Goal: Information Seeking & Learning: Learn about a topic

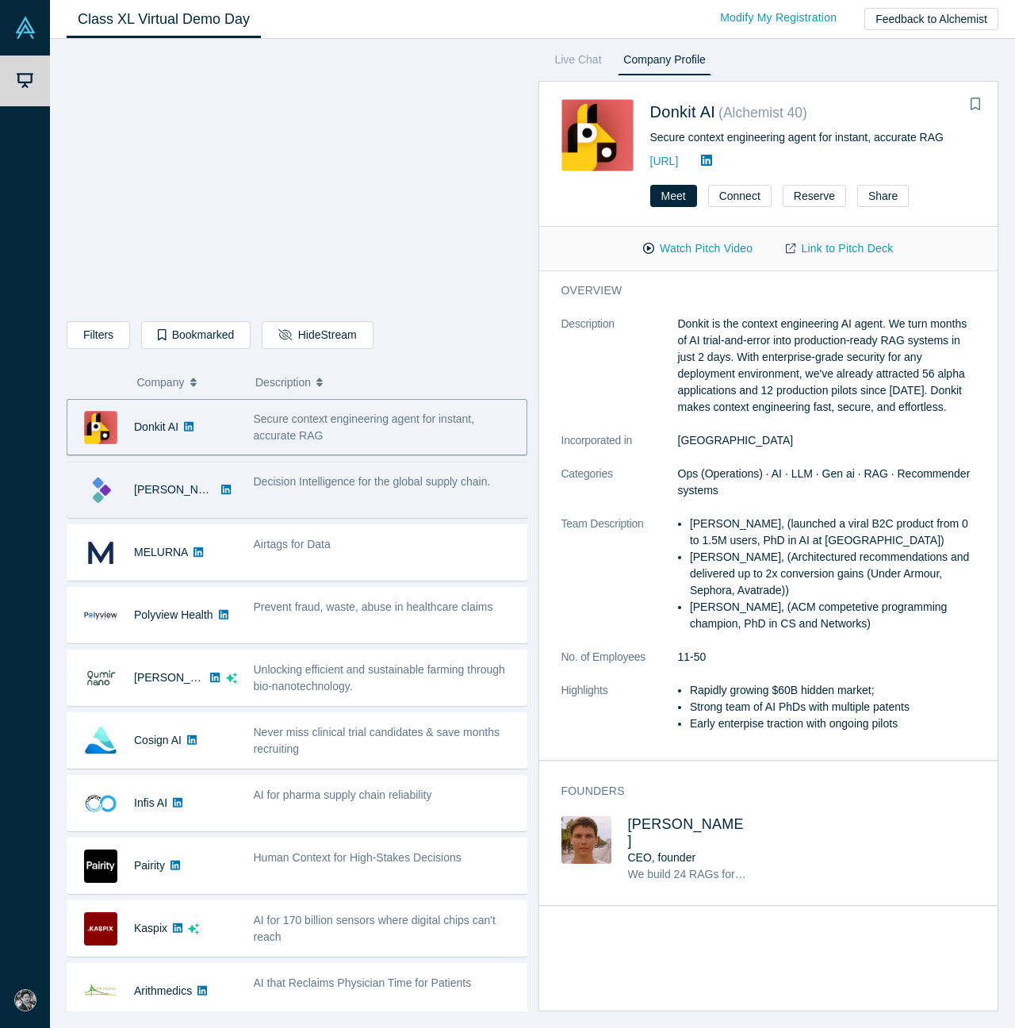
click at [412, 488] on div "Decision Intelligence for the global supply chain." at bounding box center [386, 482] width 265 height 17
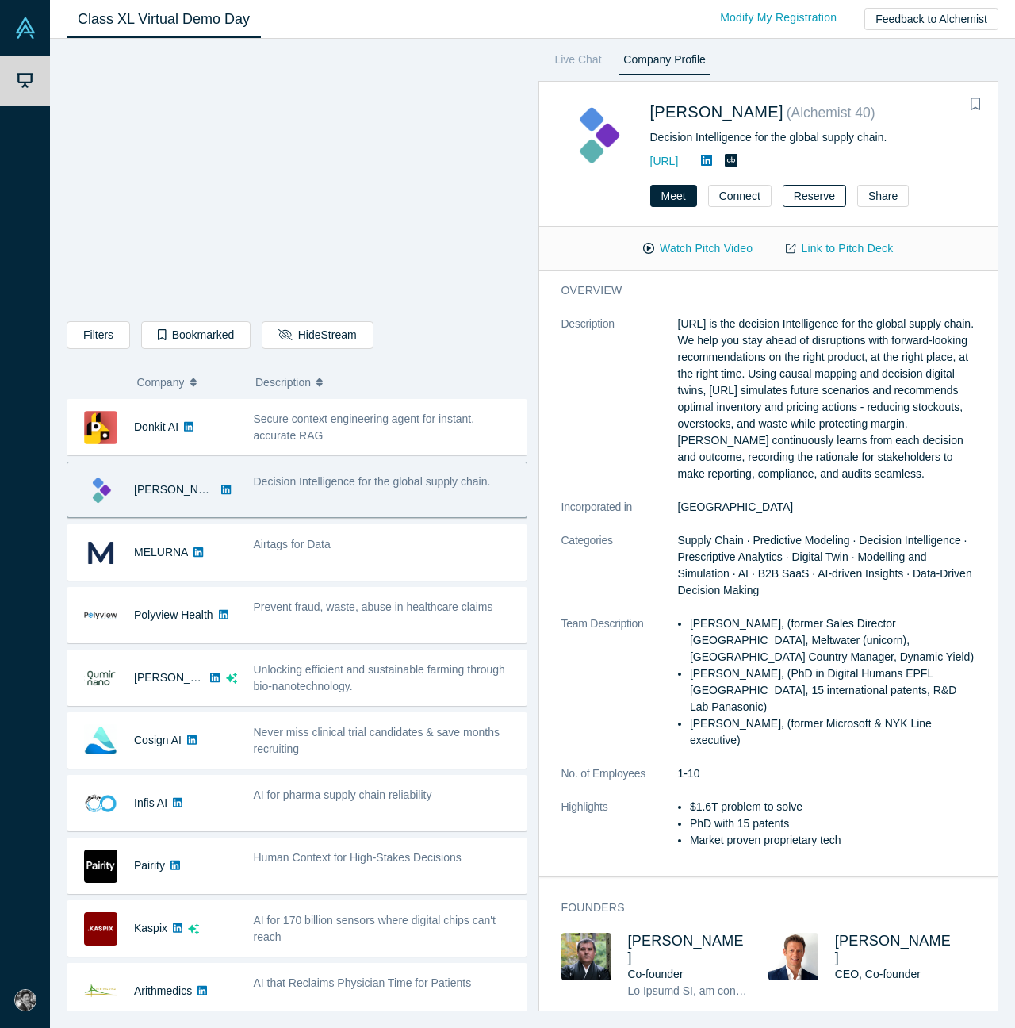
click at [822, 201] on button "Reserve" at bounding box center [814, 196] width 63 height 22
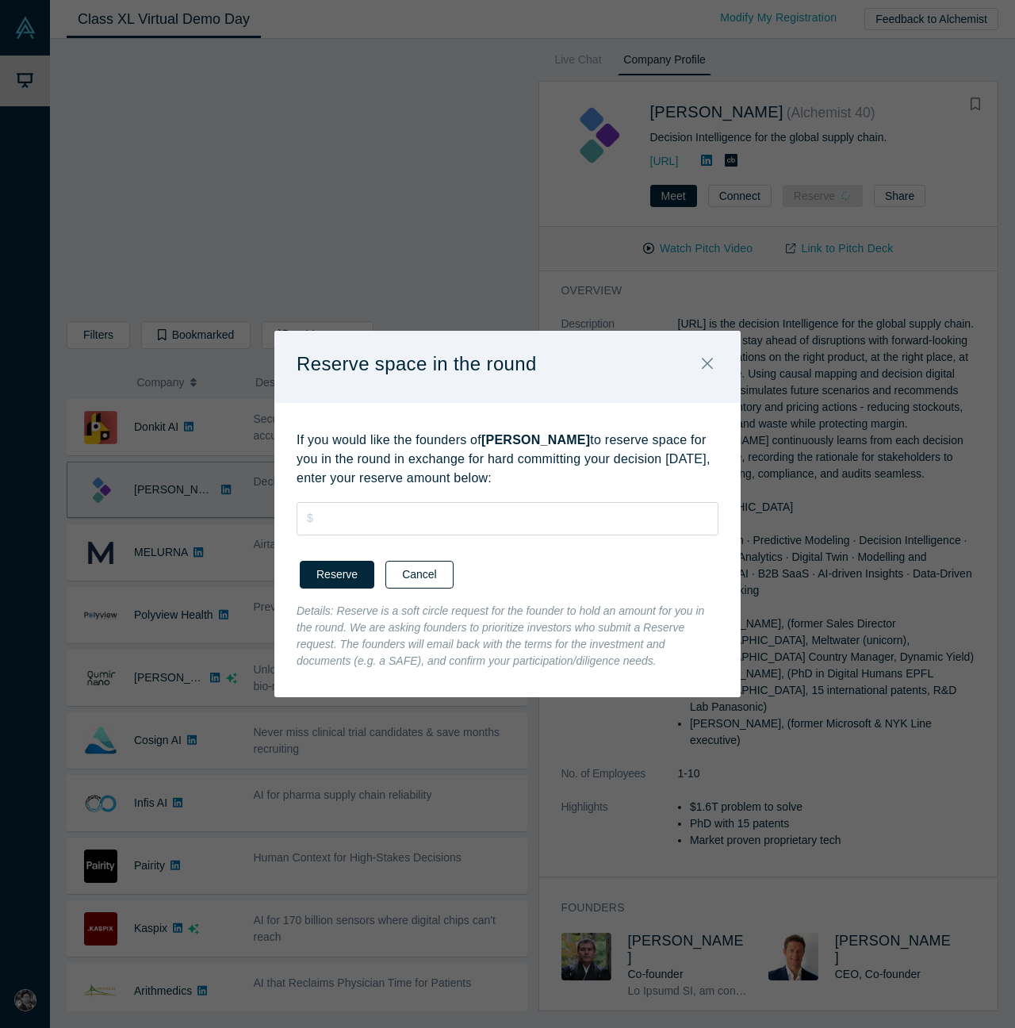
click at [436, 576] on button "Cancel" at bounding box center [419, 575] width 68 height 28
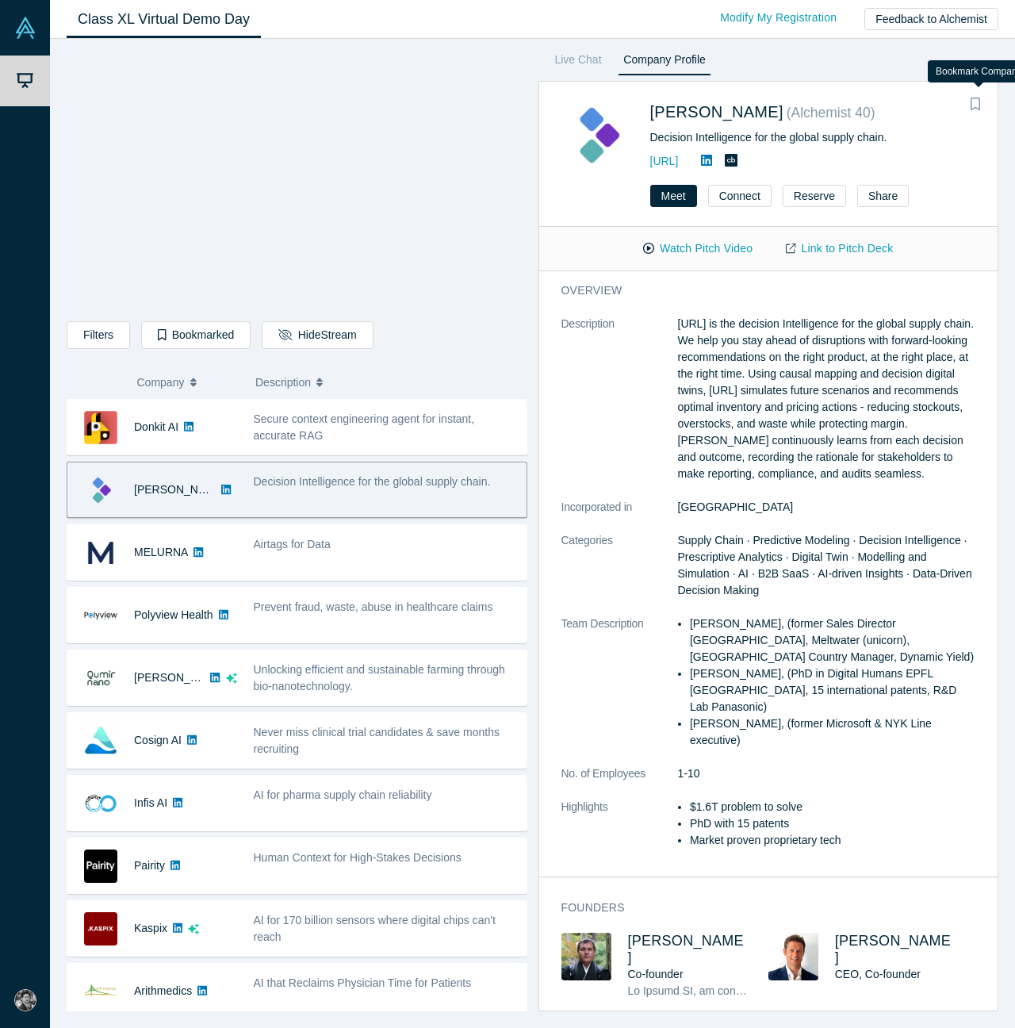
click at [980, 109] on icon "Bookmark" at bounding box center [976, 104] width 10 height 13
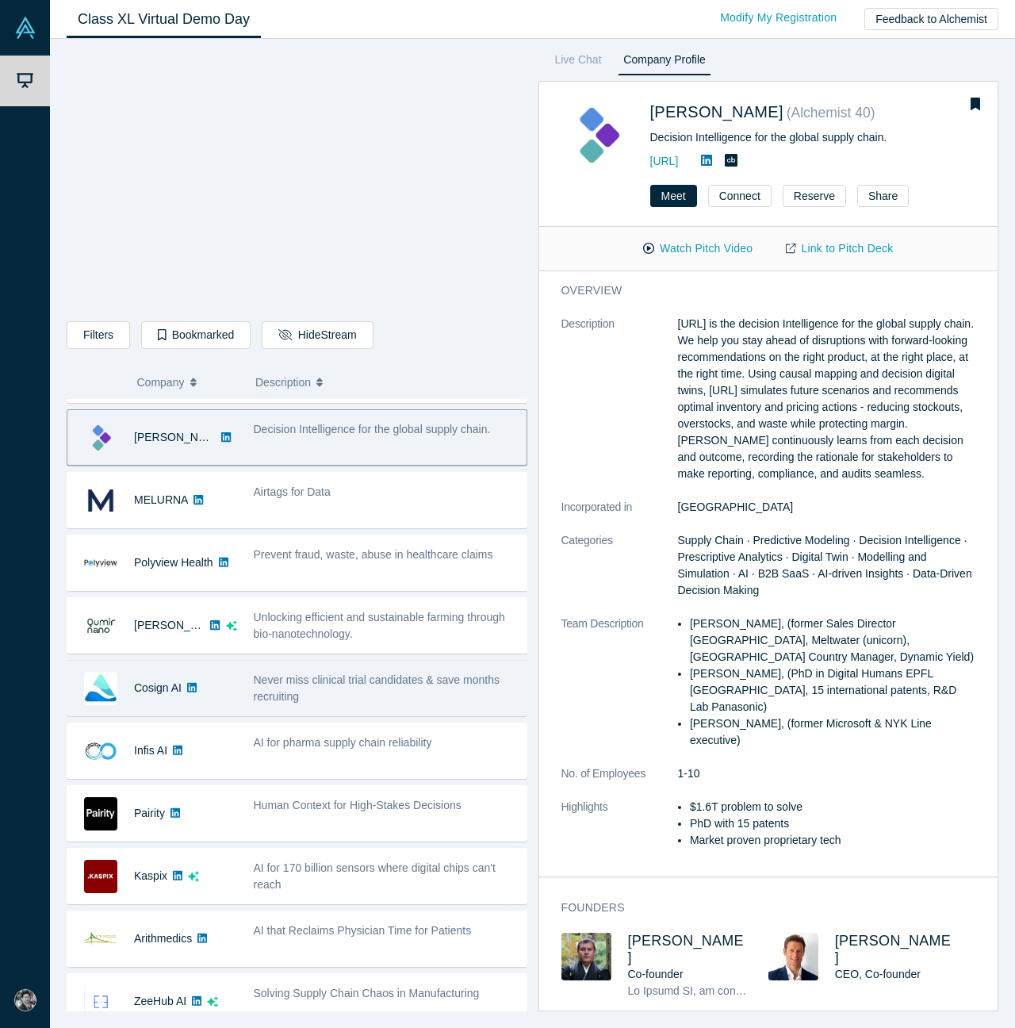
scroll to position [52, 0]
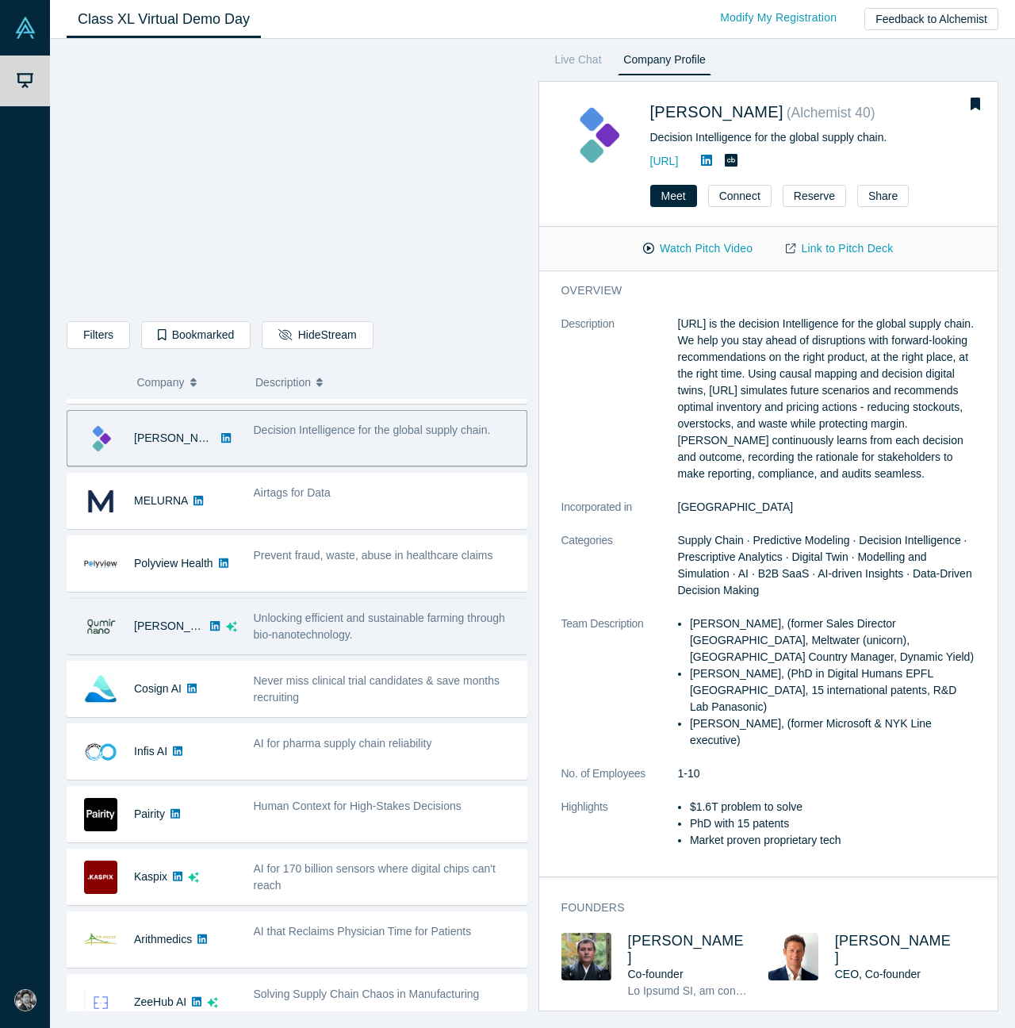
click at [404, 631] on div "Unlocking efficient and sustainable farming through bio-nanotechnology." at bounding box center [386, 626] width 265 height 33
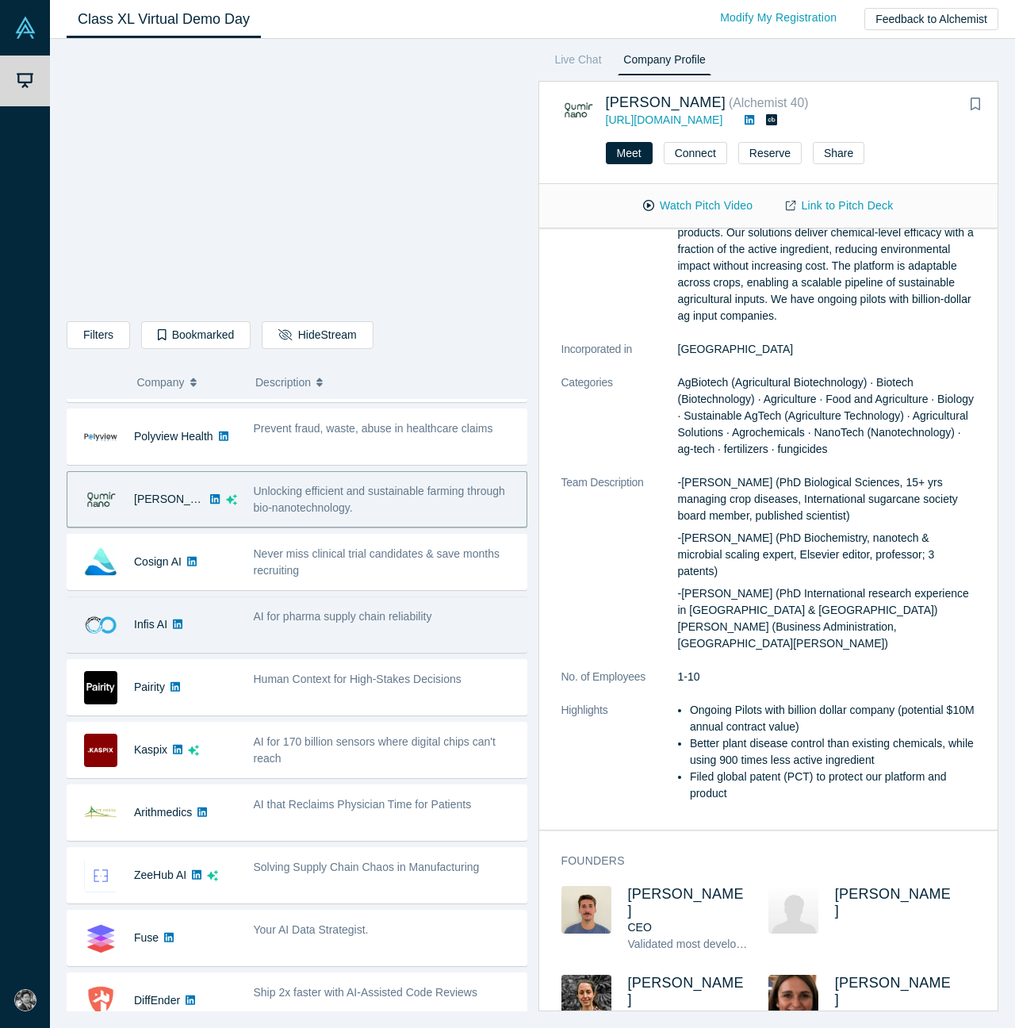
scroll to position [186, 0]
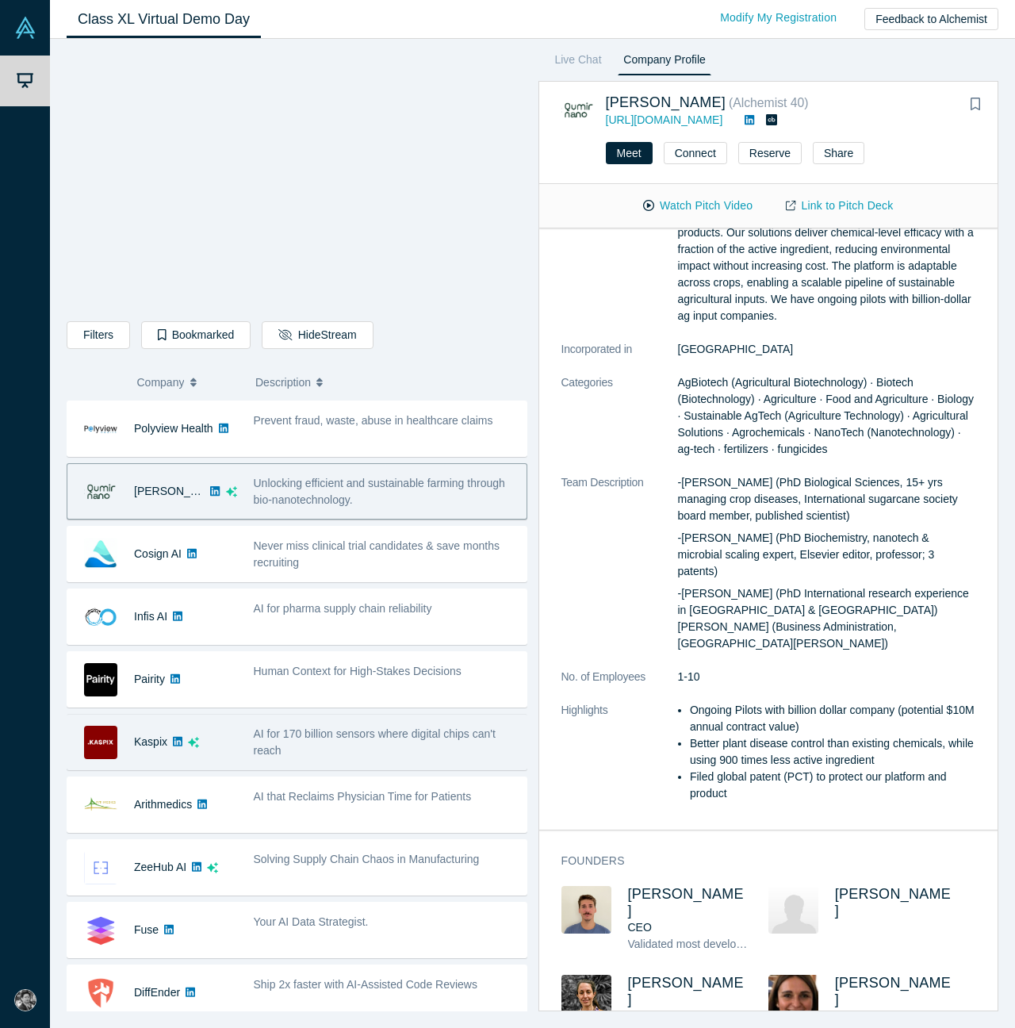
click at [402, 751] on div "AI for 170 billion sensors where digital chips can't reach" at bounding box center [386, 742] width 265 height 33
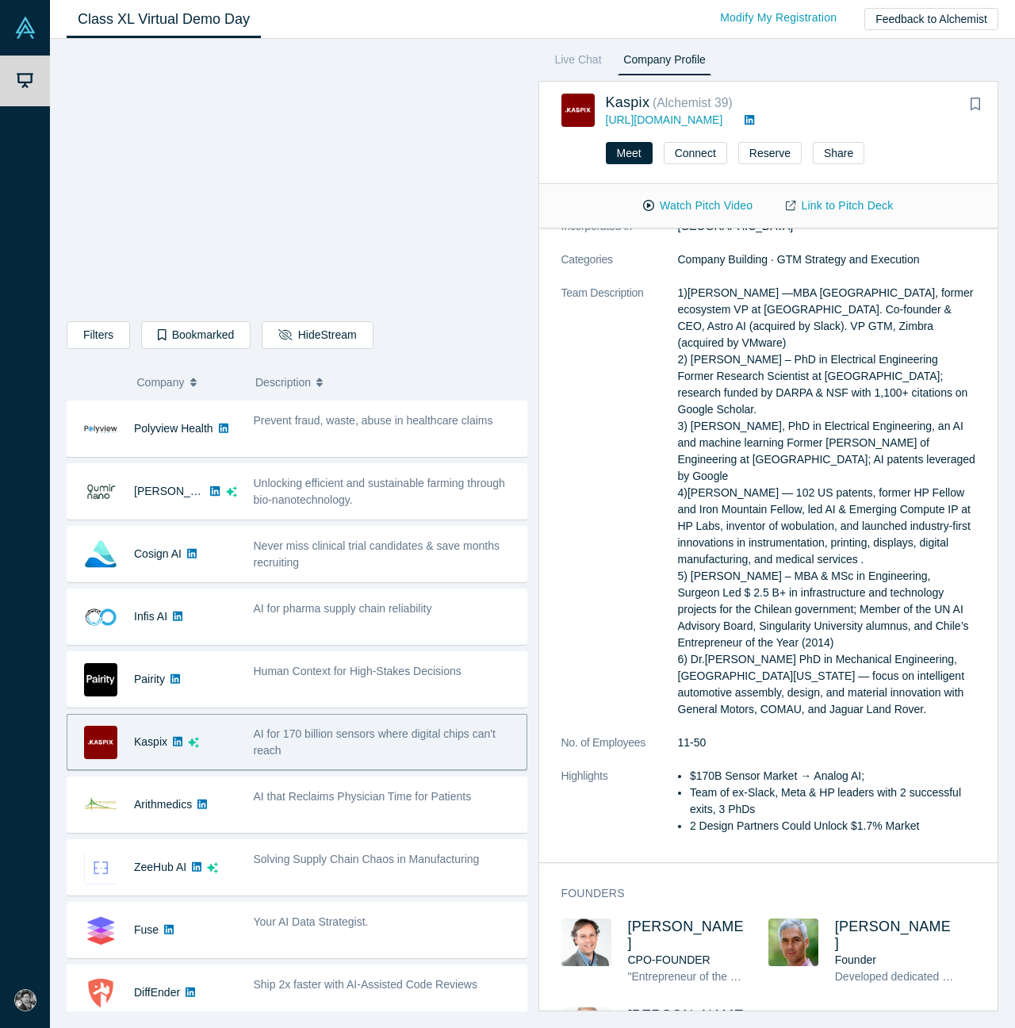
scroll to position [378, 0]
click at [380, 804] on div "AI that Reclaims Physician Time for Patients" at bounding box center [386, 796] width 265 height 17
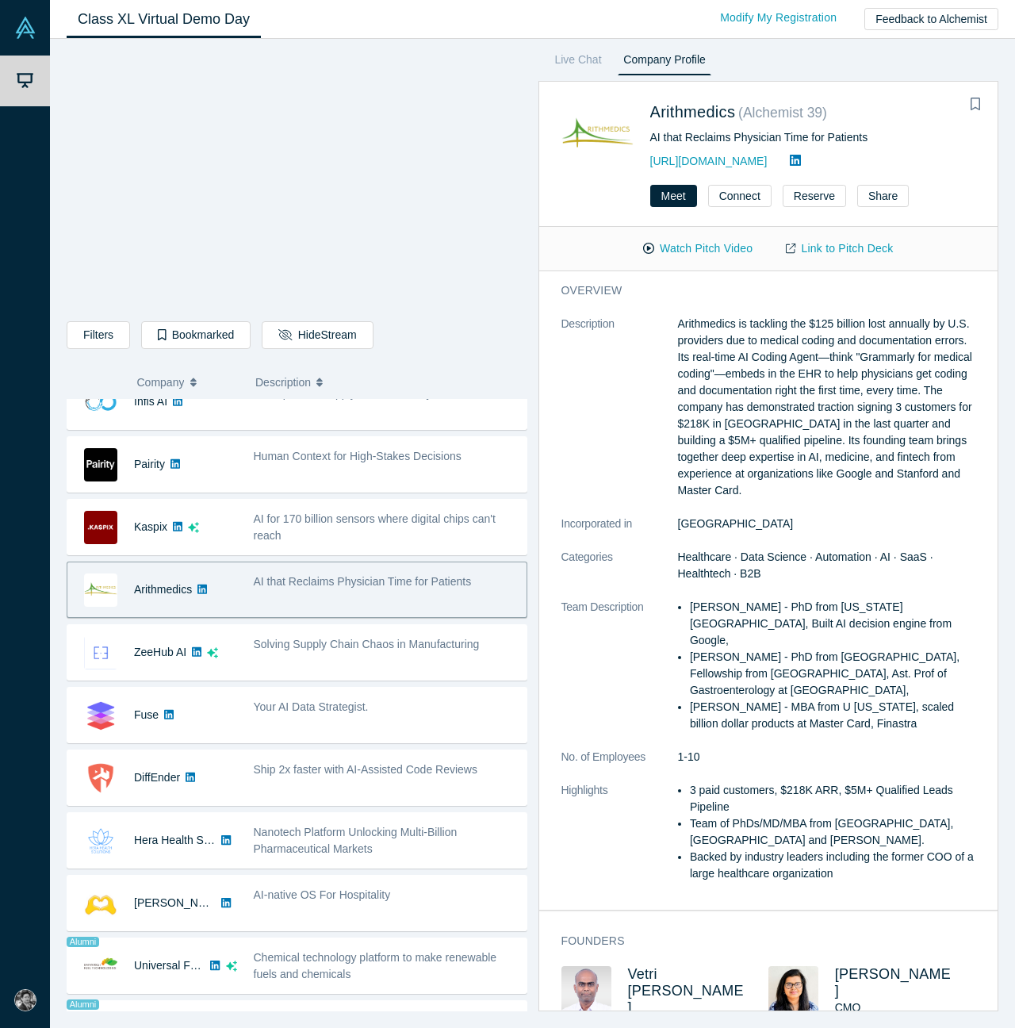
scroll to position [405, 0]
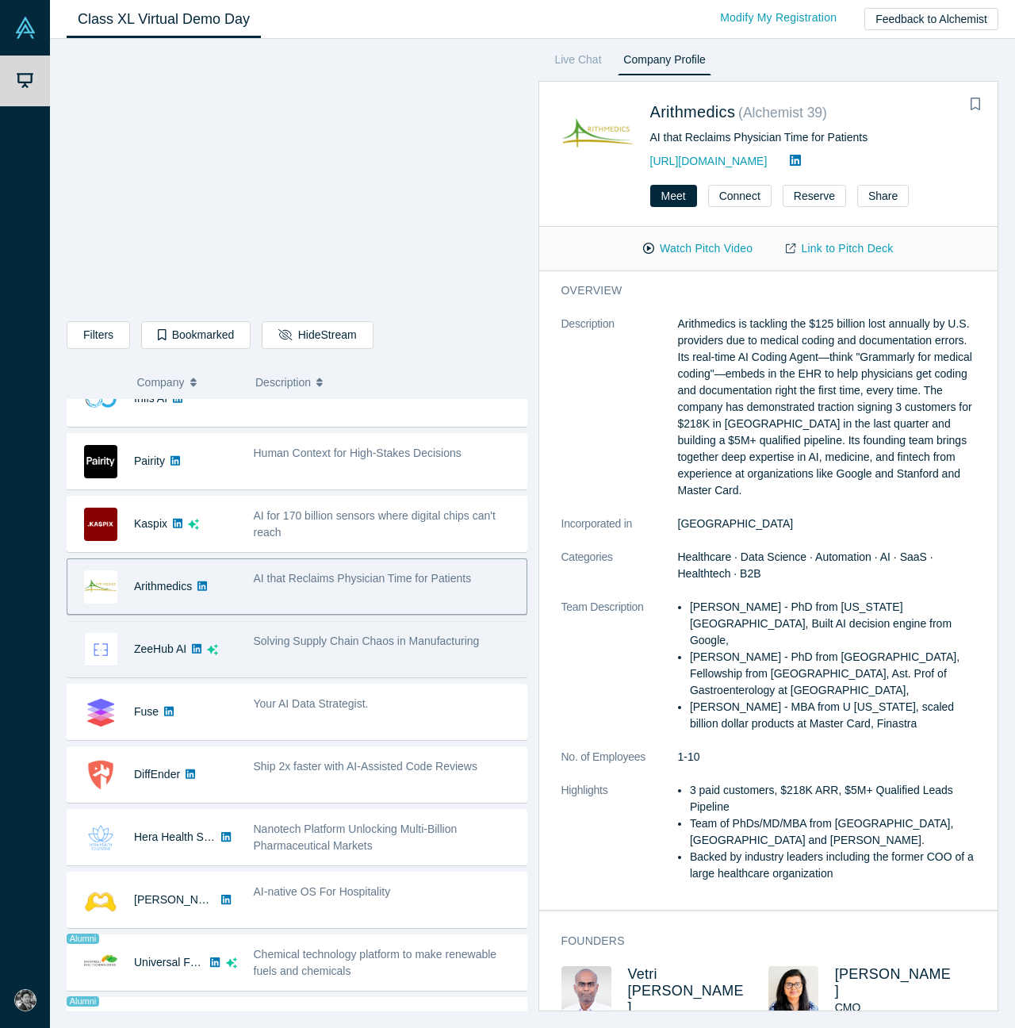
click at [357, 660] on div "Solving Supply Chain Chaos in Manufacturing" at bounding box center [386, 649] width 282 height 50
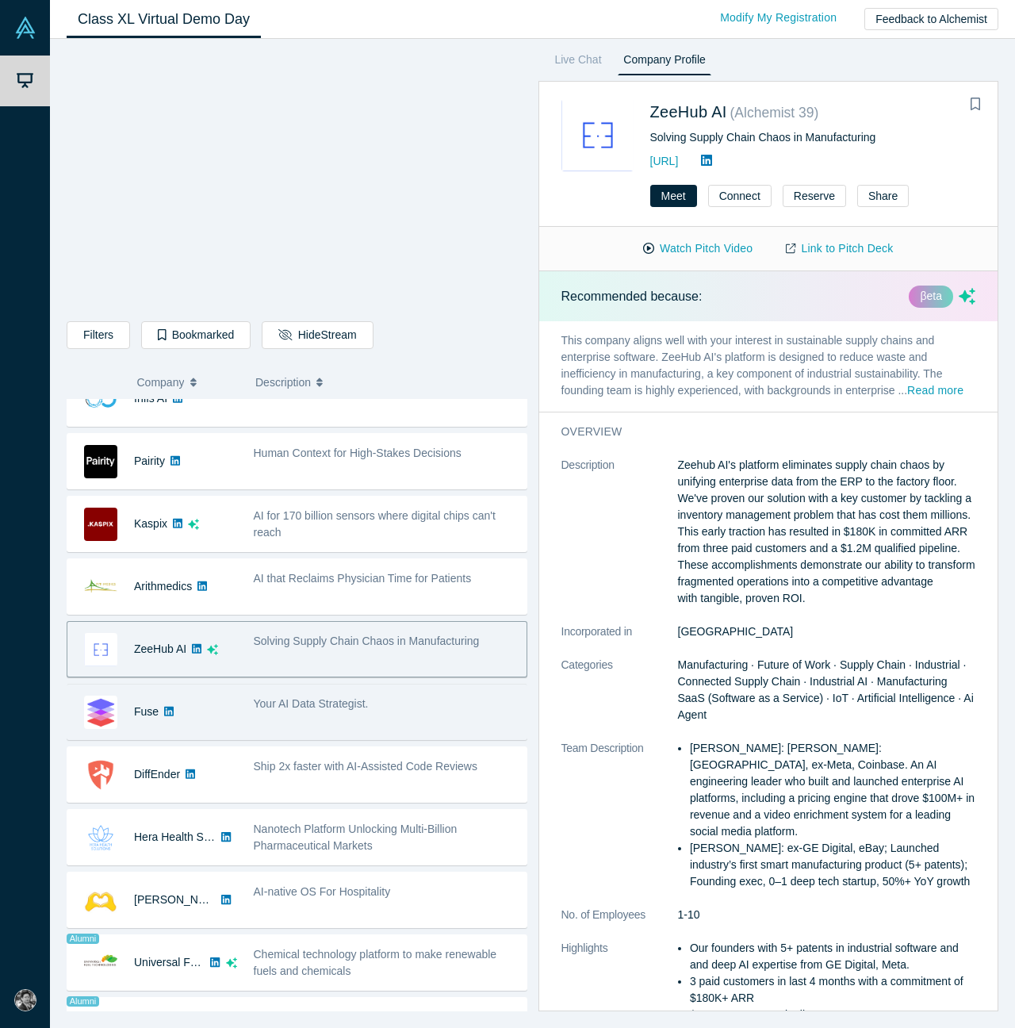
click at [385, 703] on div "Your AI Data Strategist." at bounding box center [386, 704] width 265 height 17
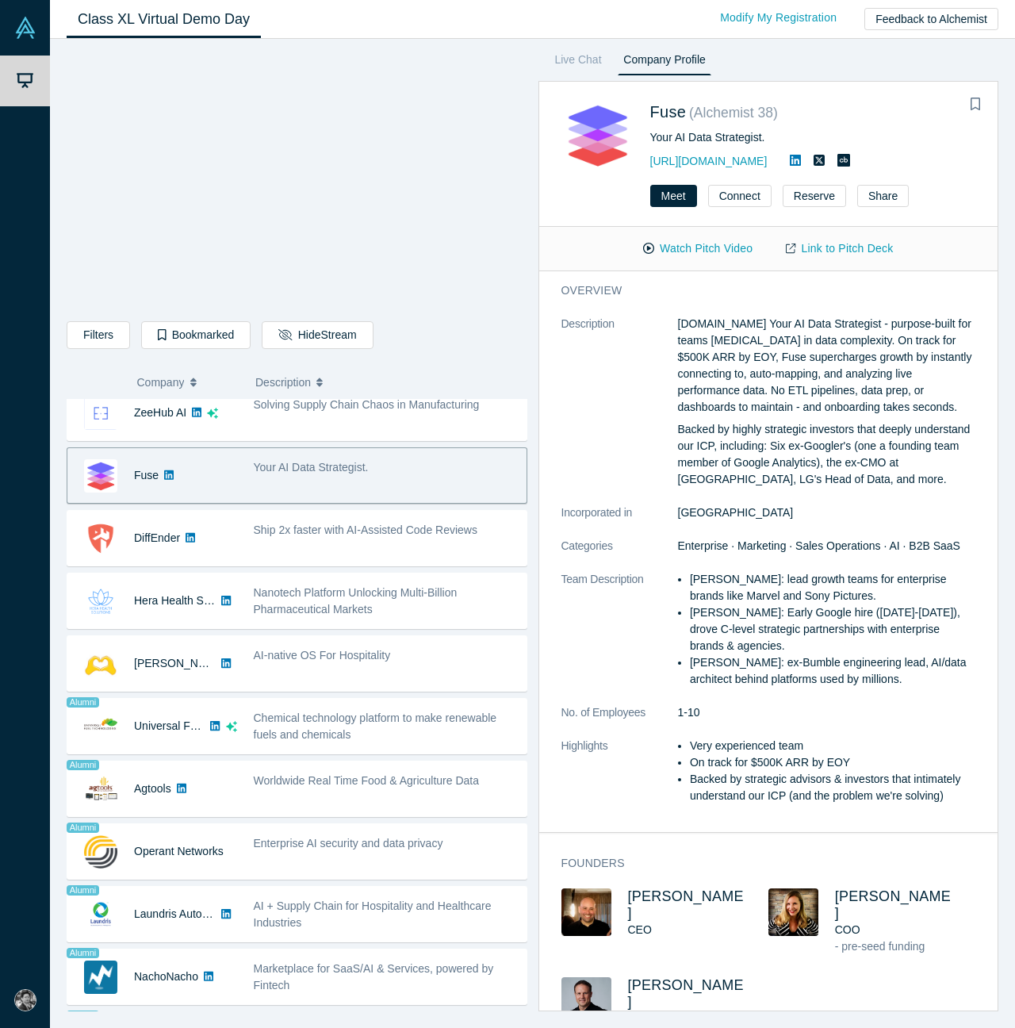
scroll to position [643, 0]
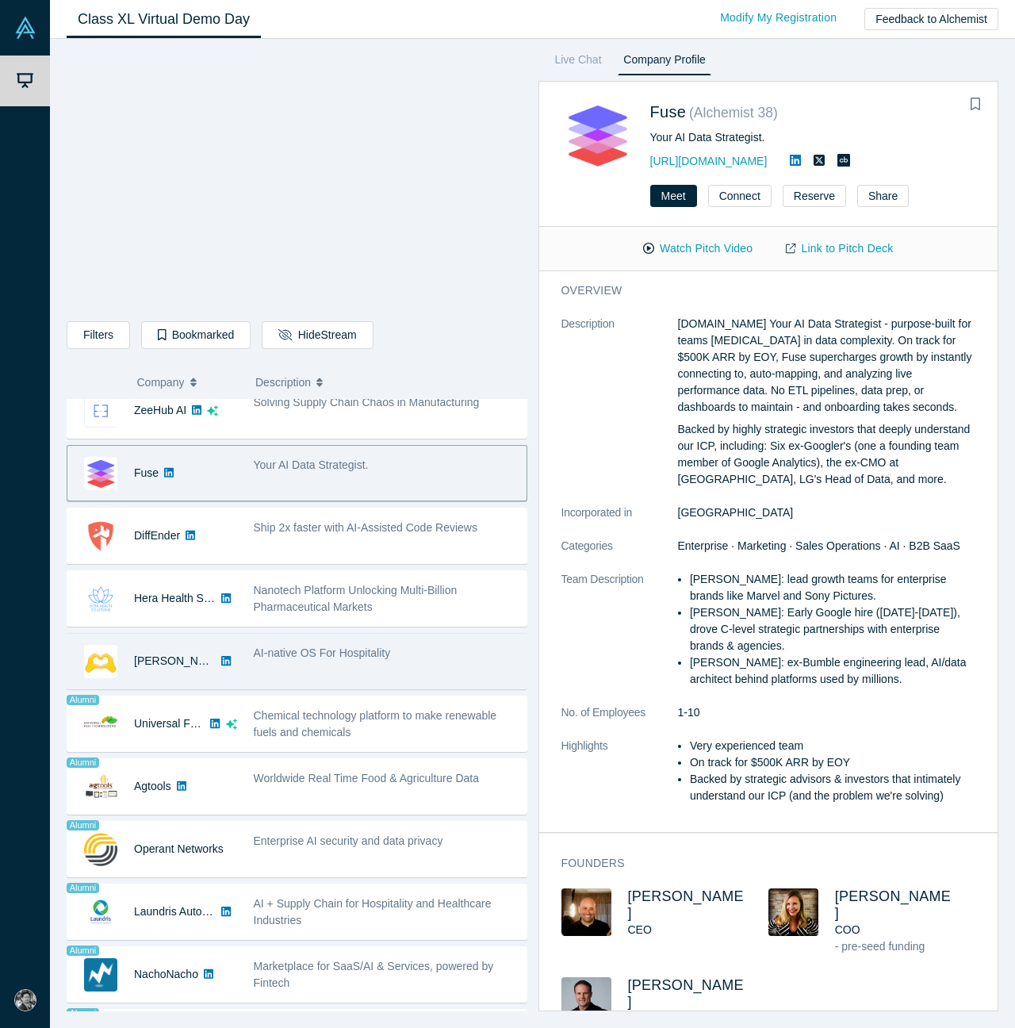
click at [380, 667] on div "AI-native OS For Hospitality" at bounding box center [386, 661] width 282 height 50
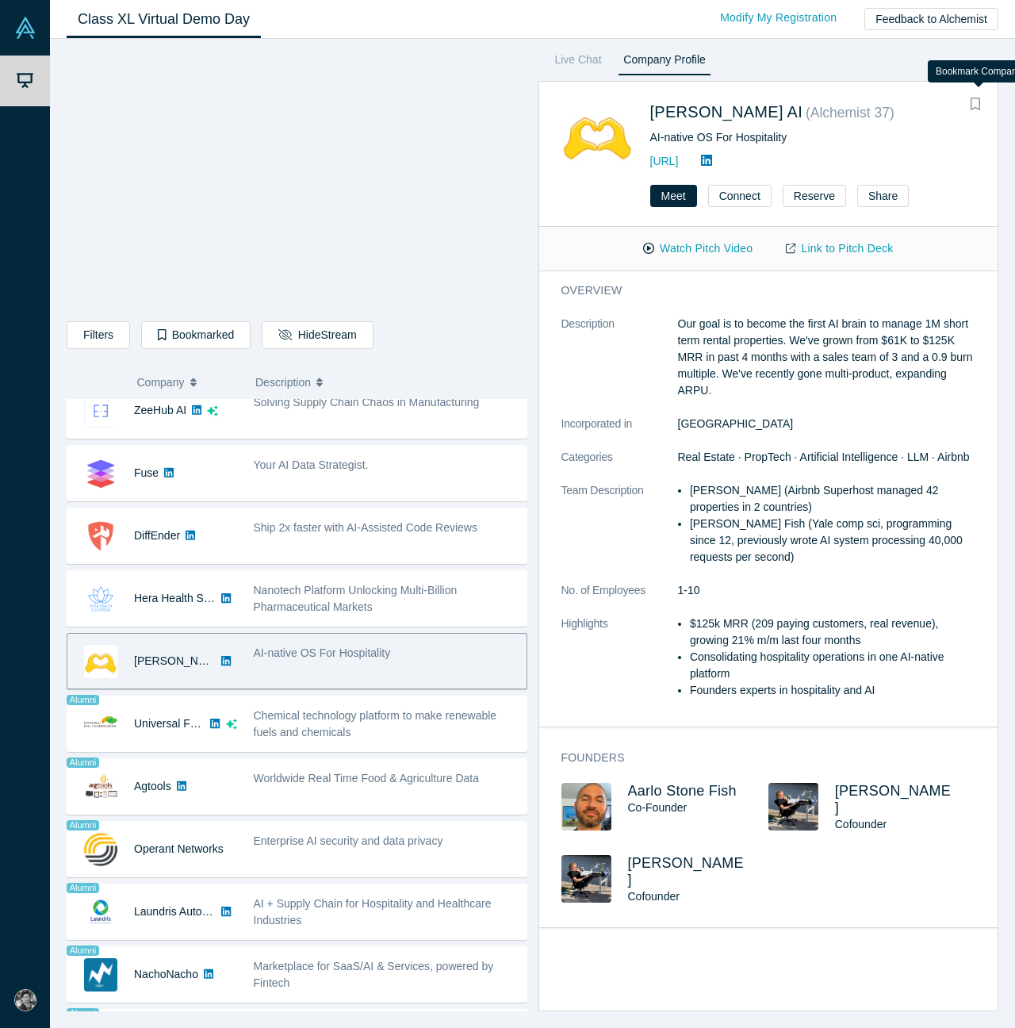
click at [978, 103] on icon "Bookmark" at bounding box center [976, 104] width 10 height 13
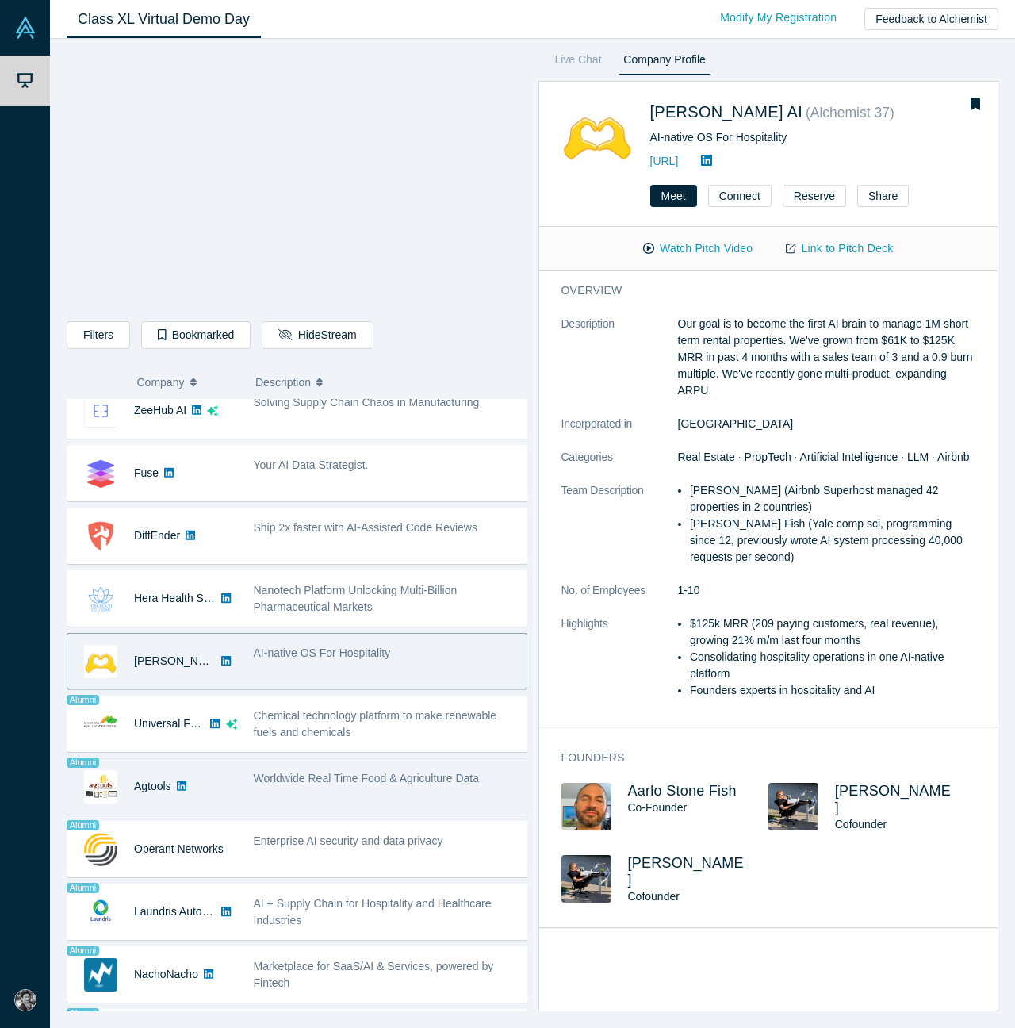
click at [436, 788] on div "Worldwide Real Time Food & Agriculture Data" at bounding box center [386, 786] width 282 height 50
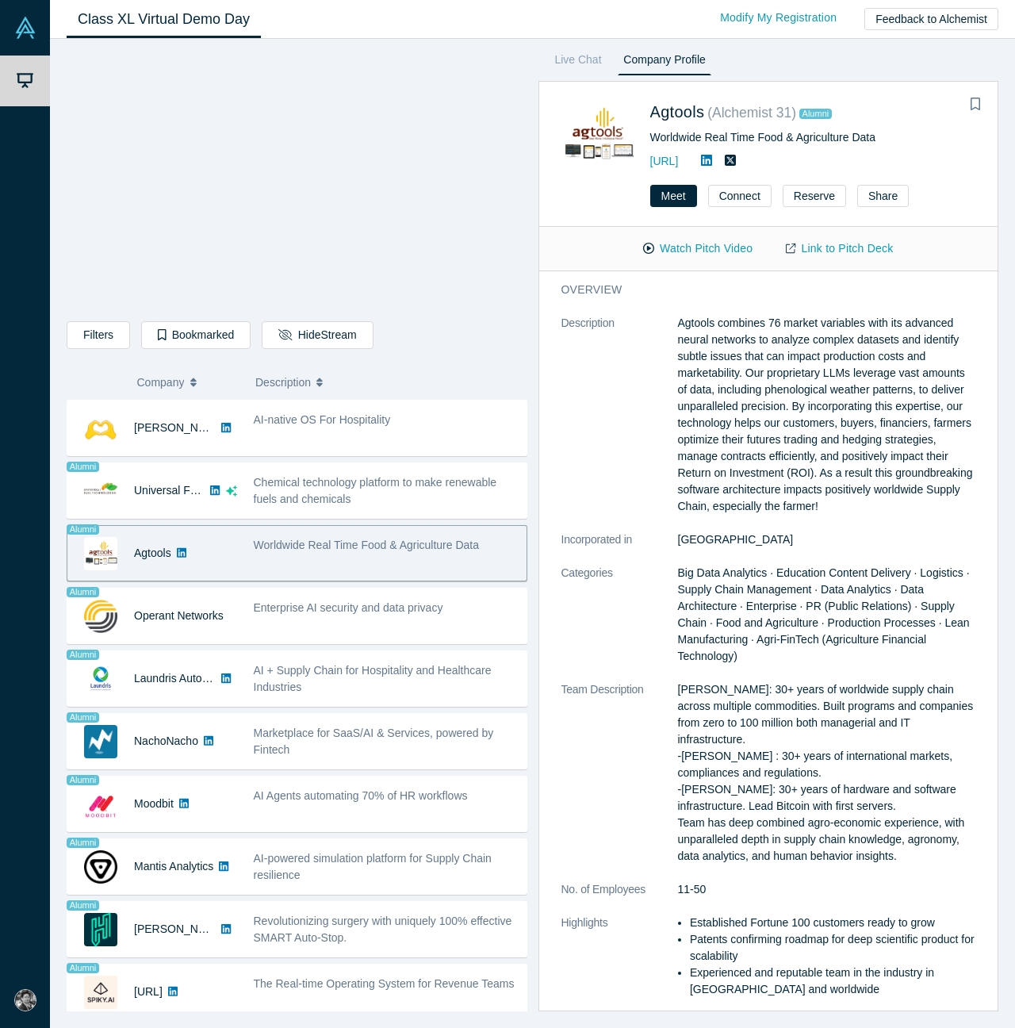
scroll to position [877, 0]
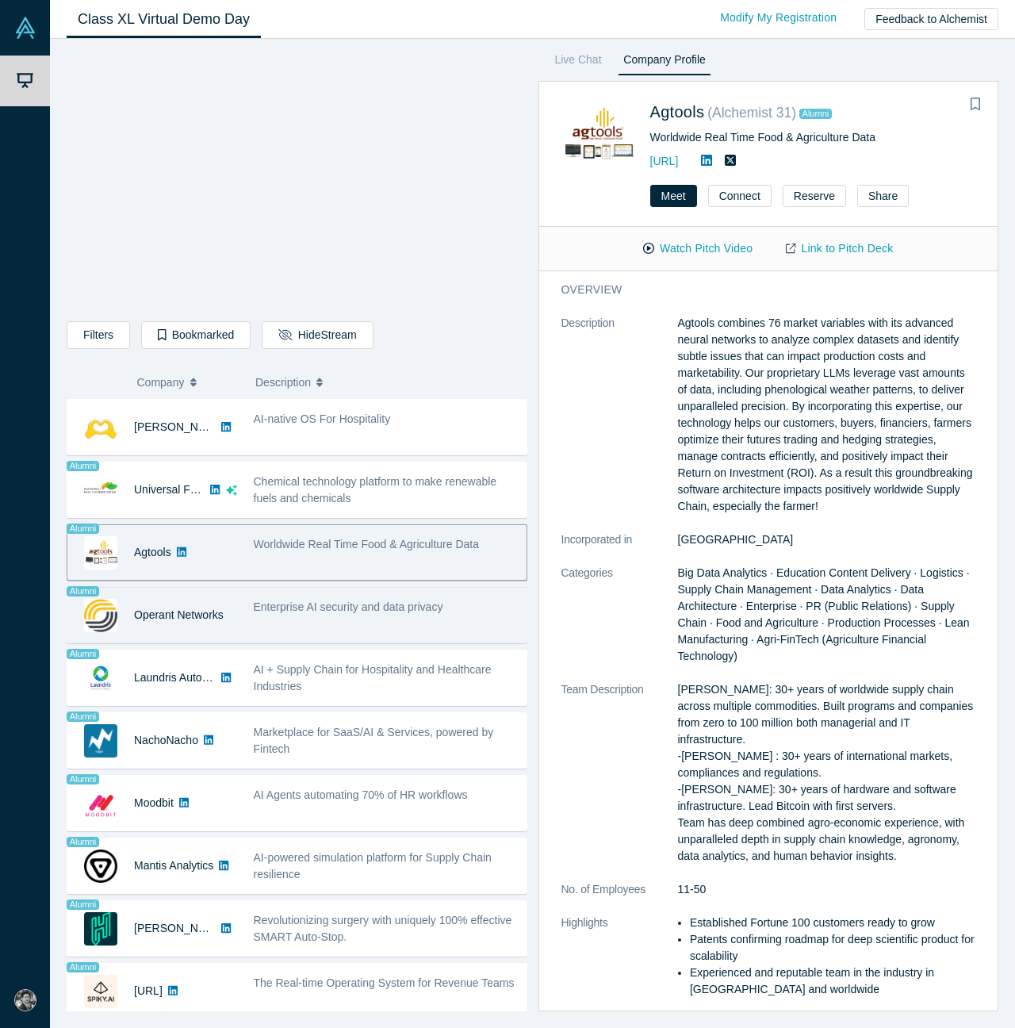
click at [366, 627] on div "Enterprise AI security and data privacy" at bounding box center [386, 615] width 282 height 50
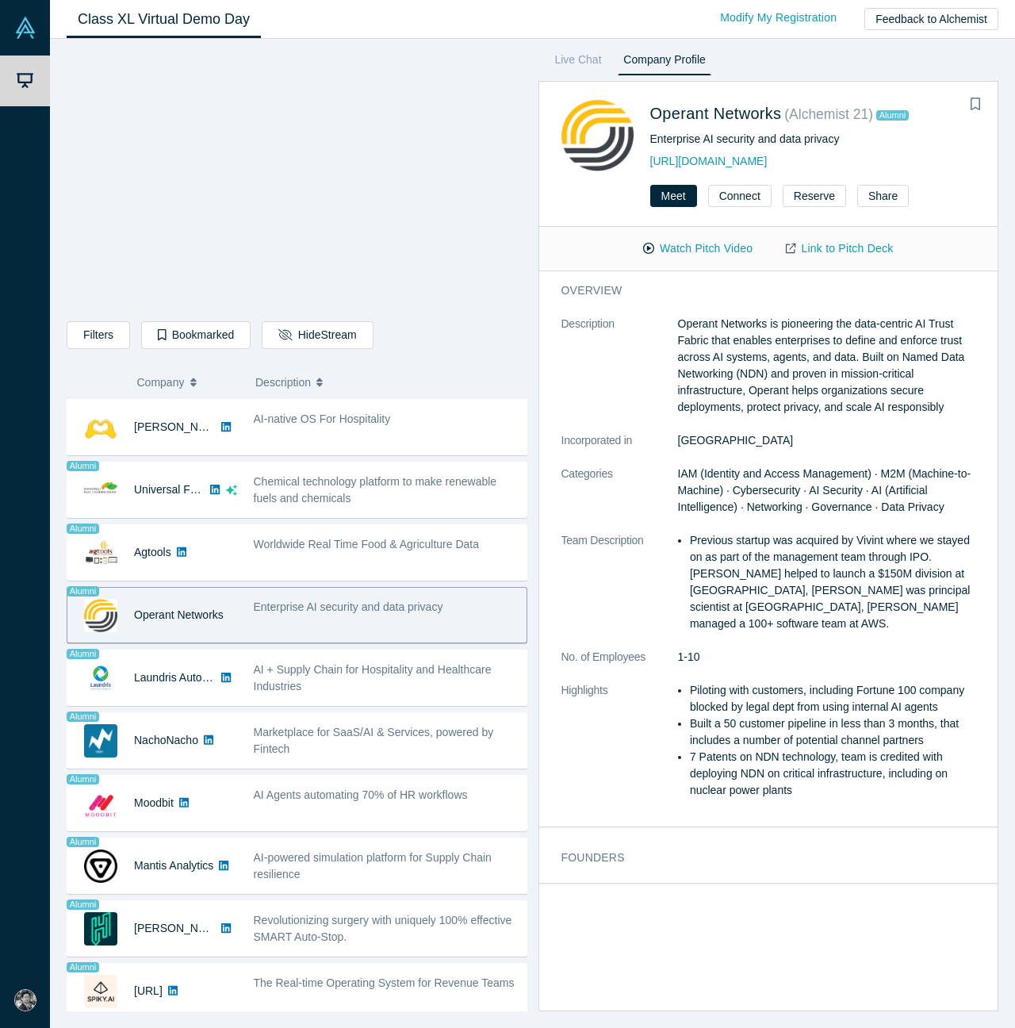
scroll to position [0, 0]
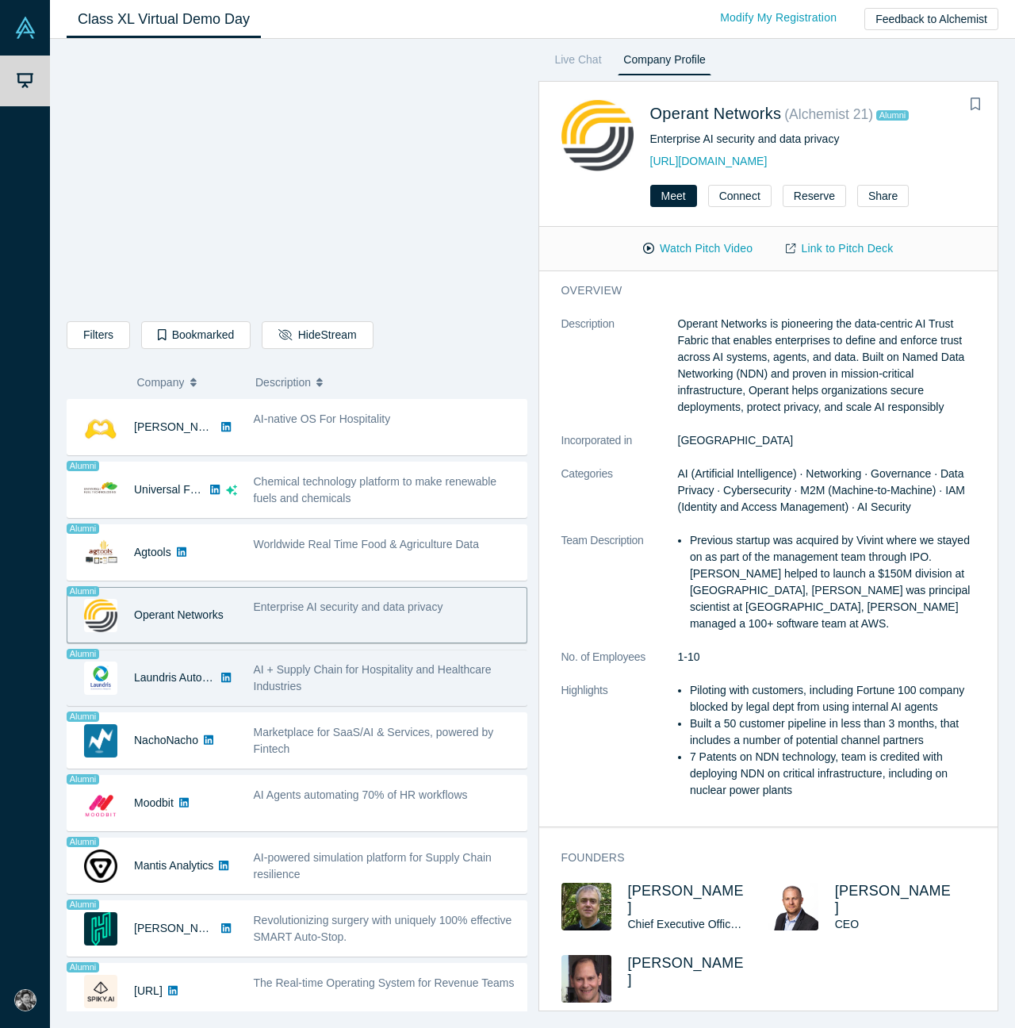
click at [374, 669] on span "AI + Supply Chain for Hospitality and Healthcare Industries" at bounding box center [373, 677] width 238 height 29
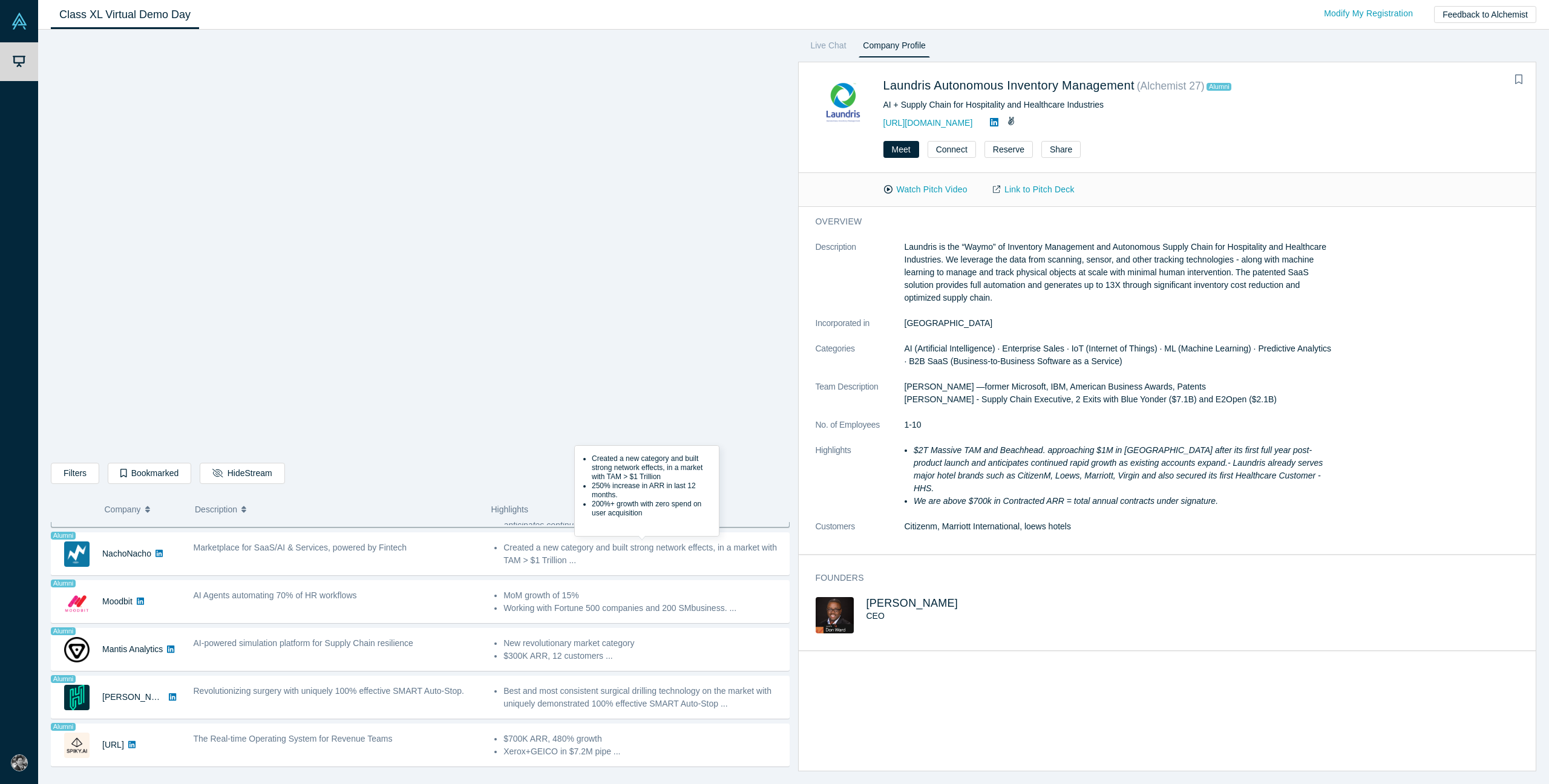
scroll to position [898, 0]
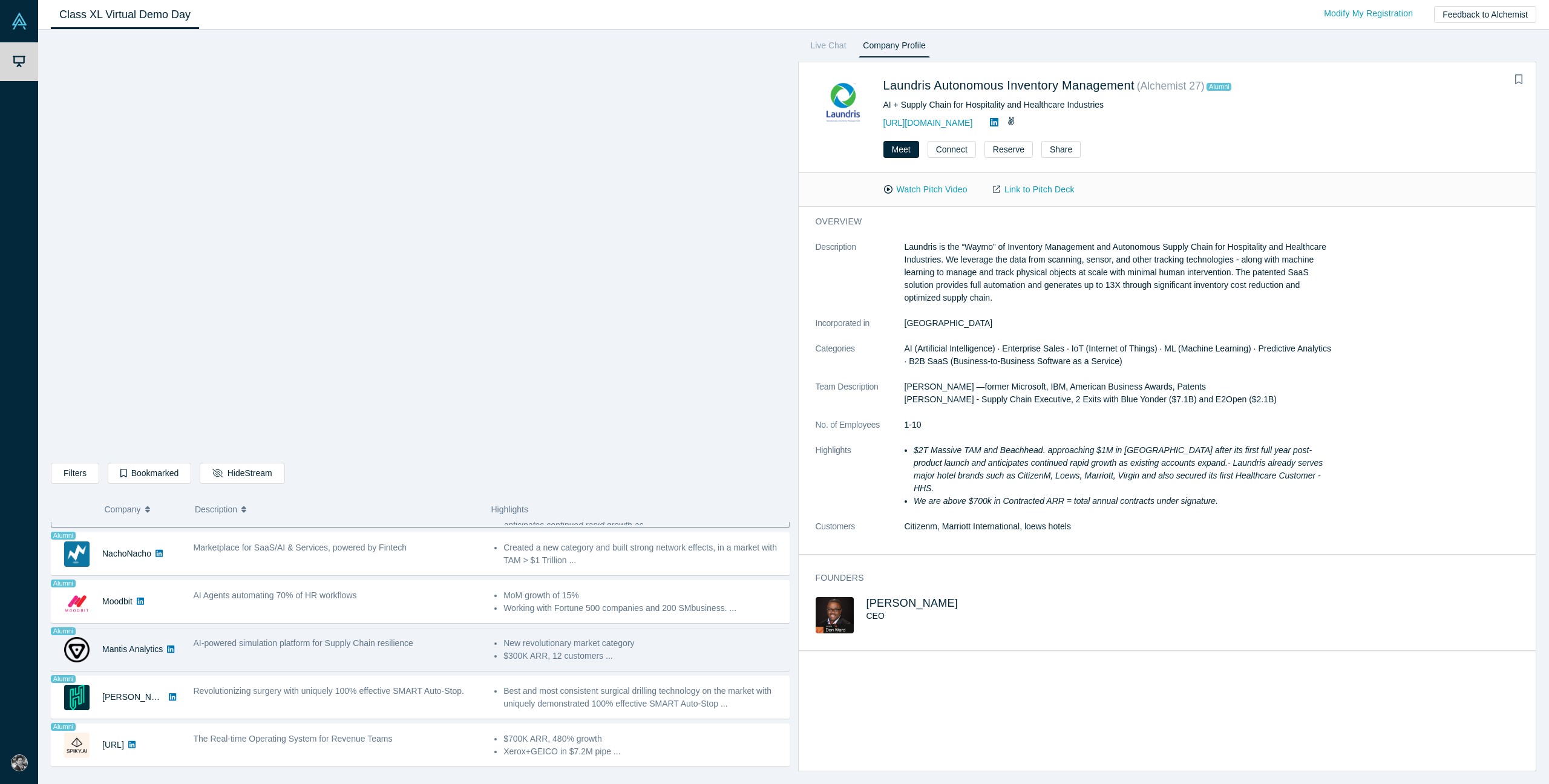
click at [430, 642] on div "AI-powered simulation platform for Supply Chain resilience" at bounding box center [338, 643] width 288 height 13
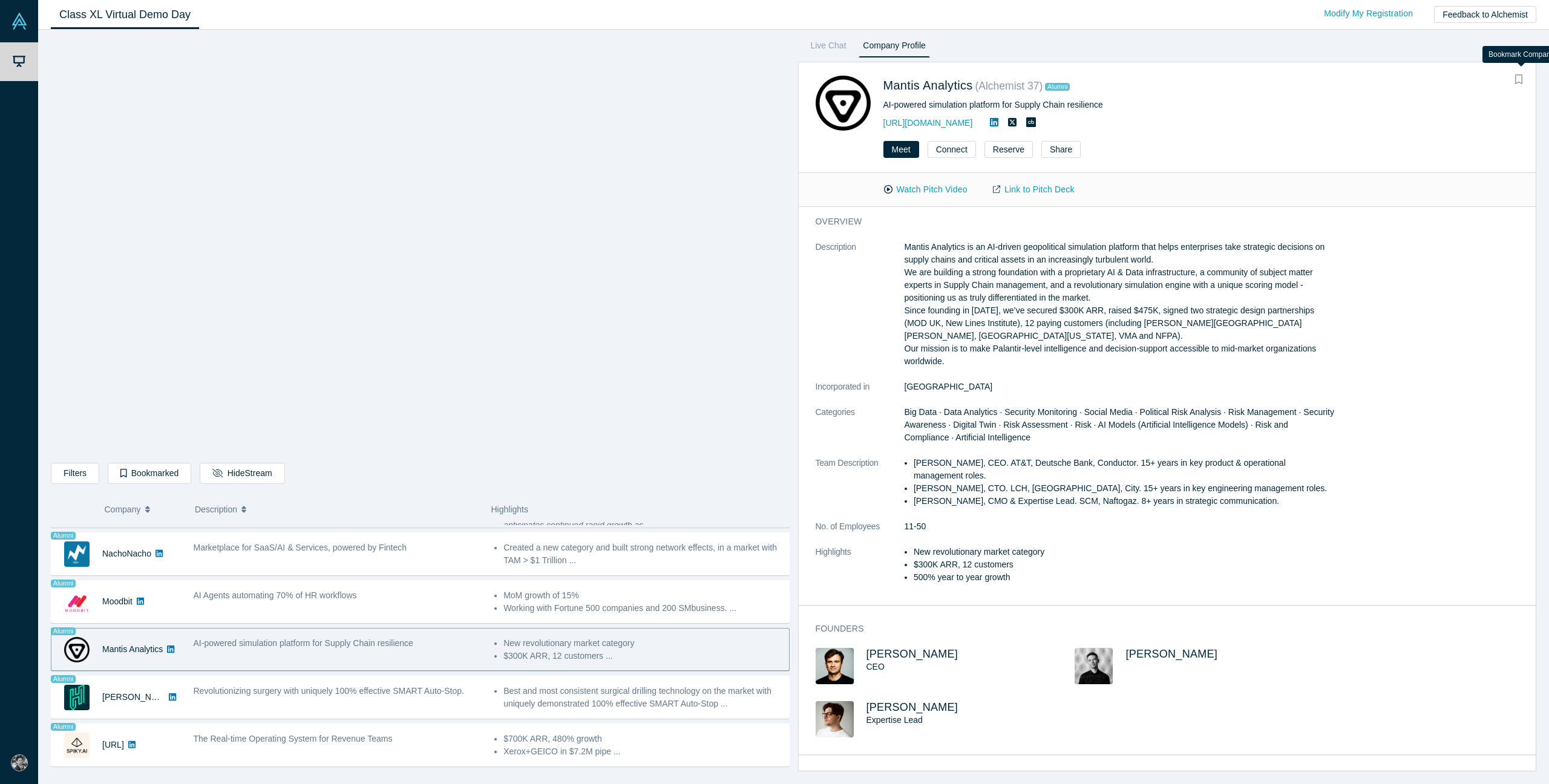
click at [773, 80] on icon "Bookmark" at bounding box center [1518, 79] width 8 height 10
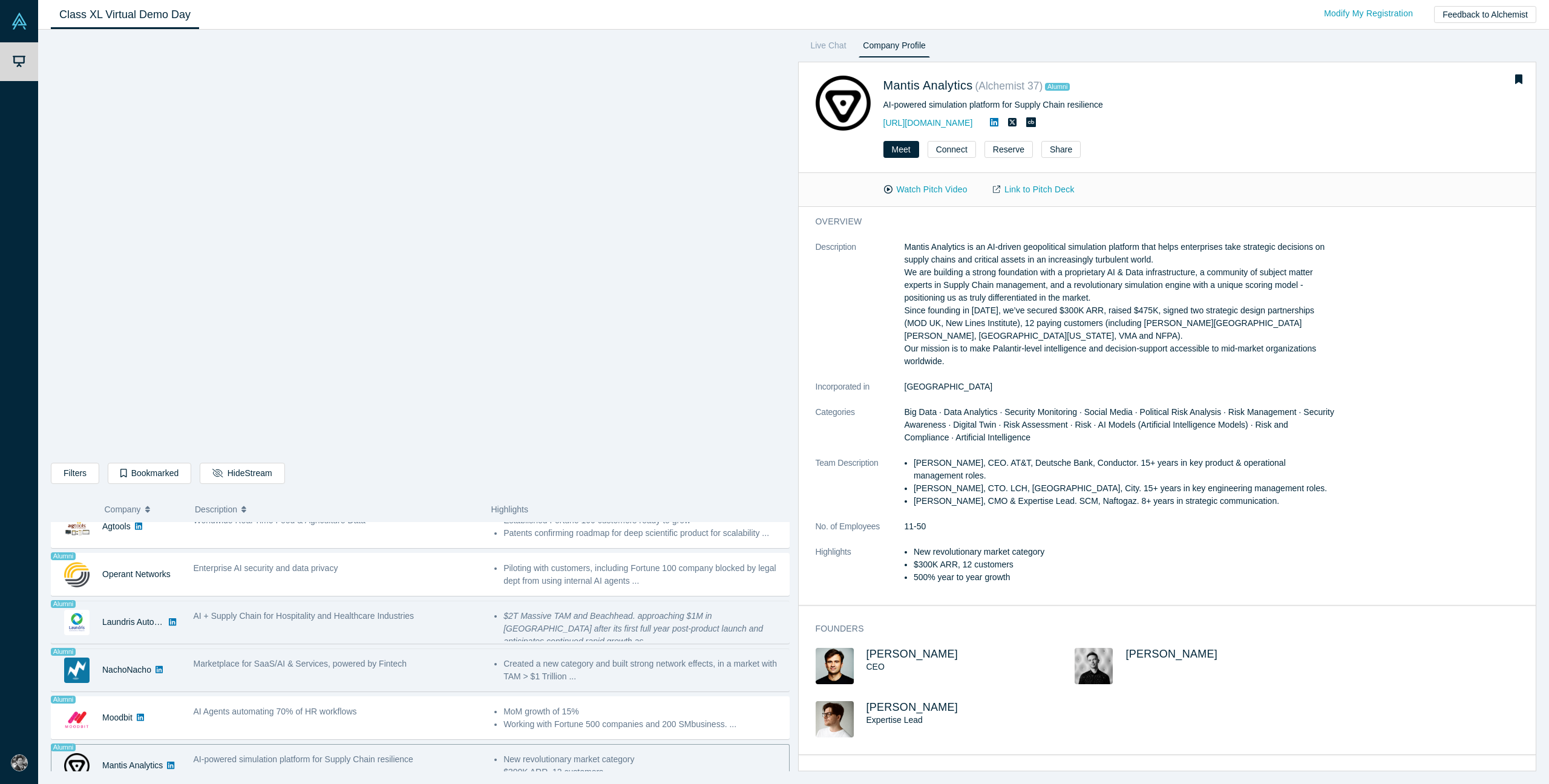
scroll to position [776, 0]
click at [363, 672] on span "Marketplace for SaaS/AI & Services, powered by Fintech" at bounding box center [300, 669] width 214 height 10
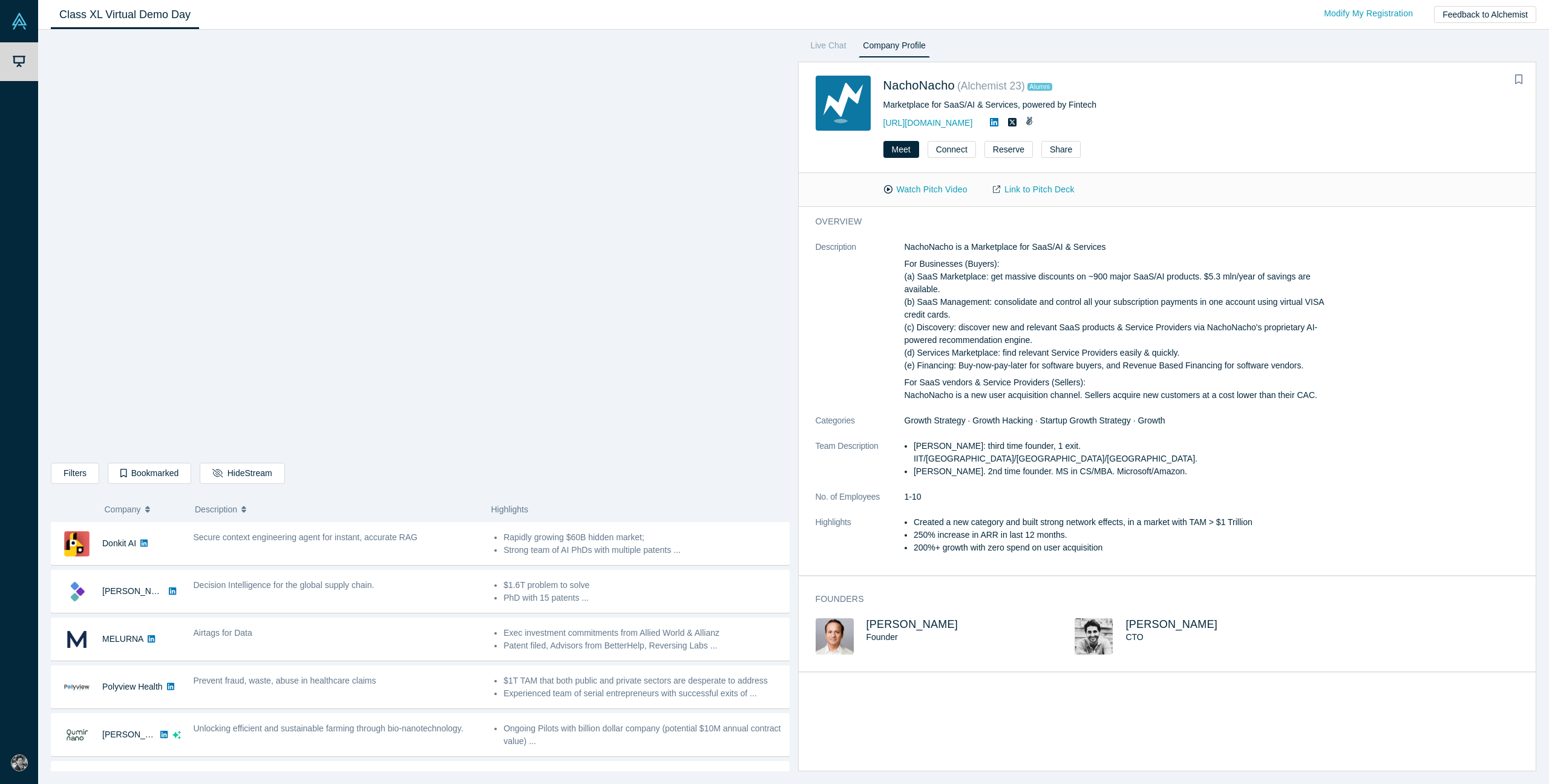
scroll to position [0, 0]
click at [159, 478] on button "Bookmarked" at bounding box center [149, 474] width 83 height 21
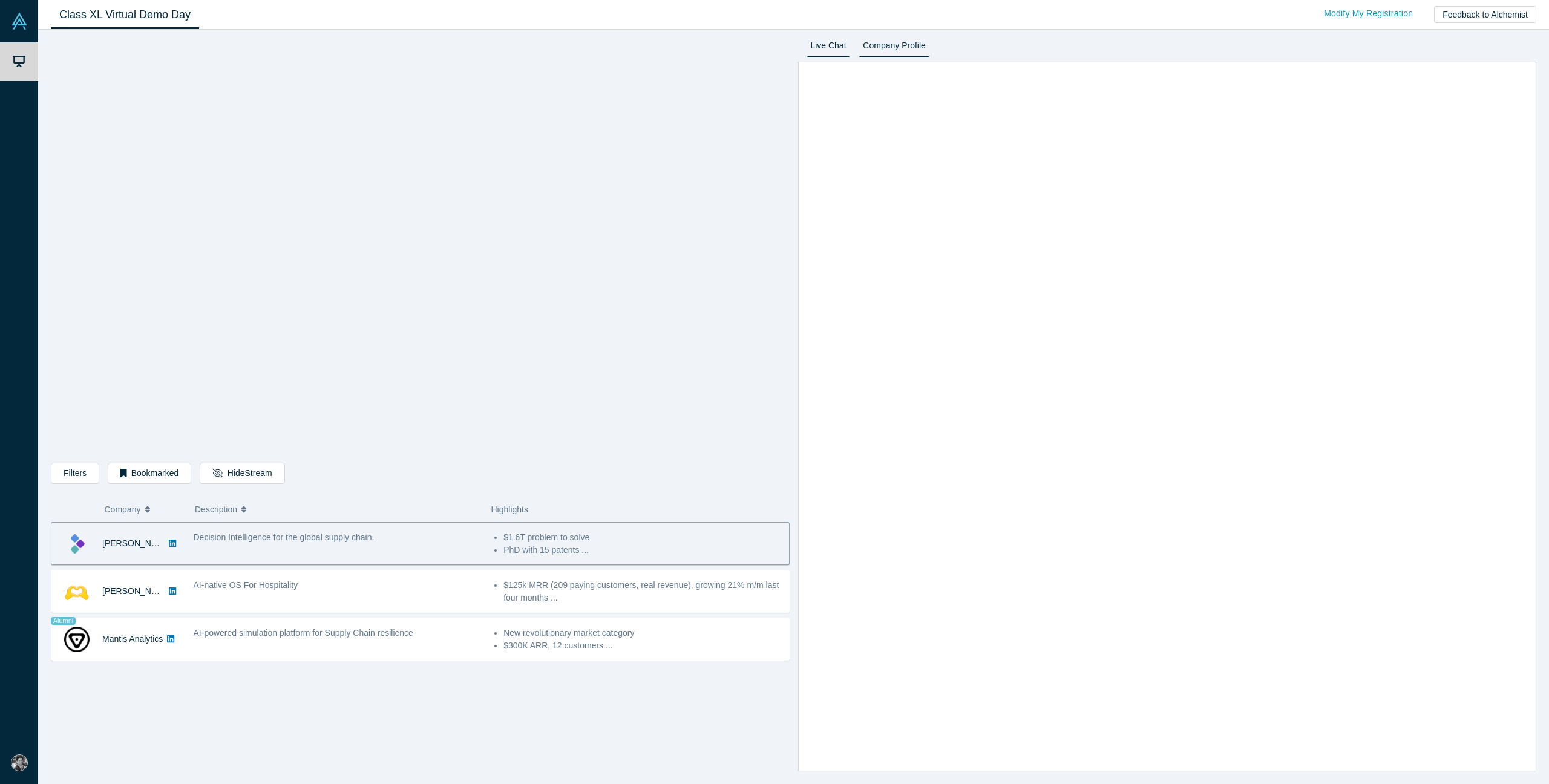
click at [773, 48] on link "Company Profile" at bounding box center [894, 47] width 71 height 19
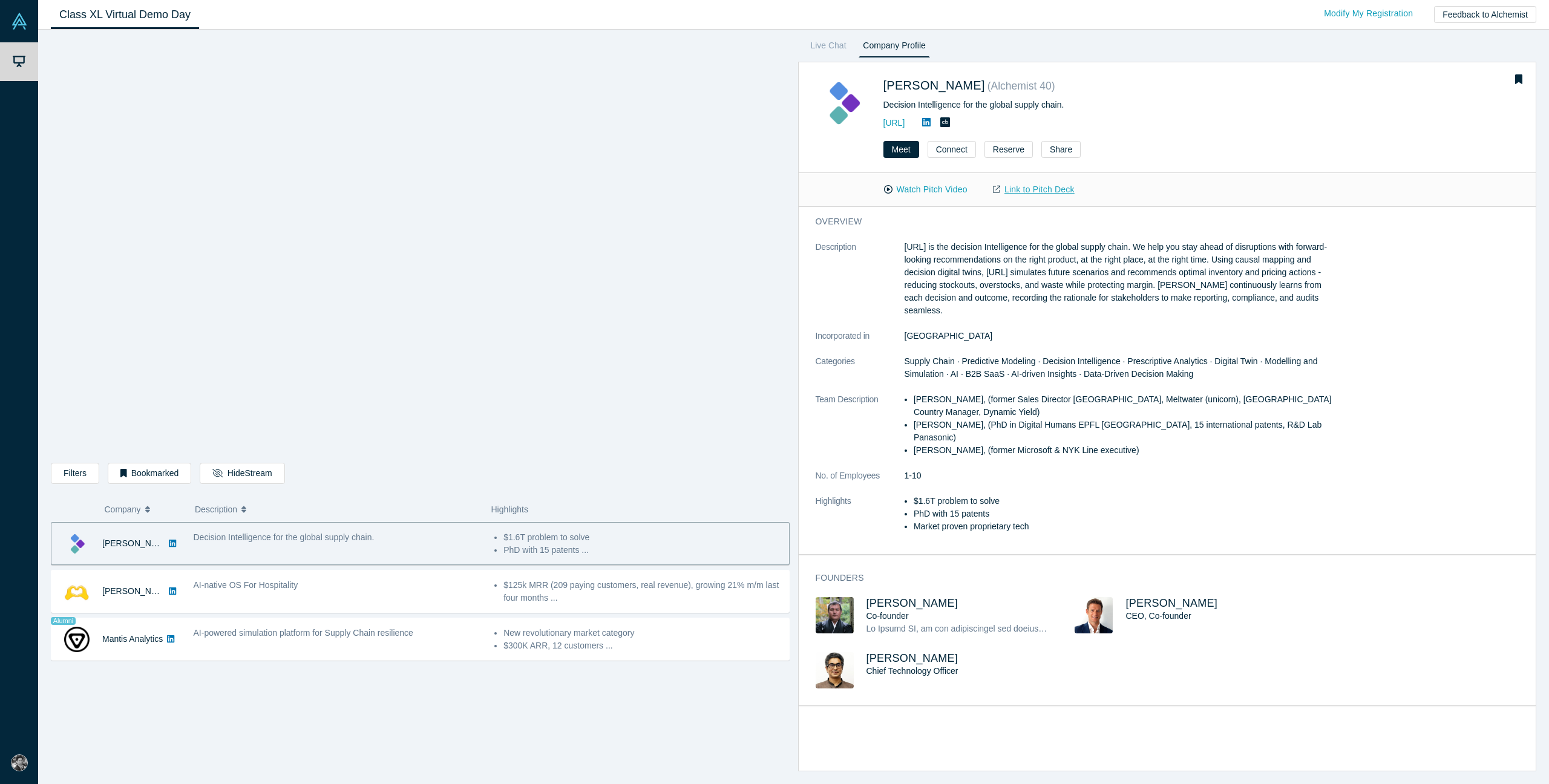
click at [773, 191] on link "Link to Pitch Deck" at bounding box center [1033, 190] width 107 height 21
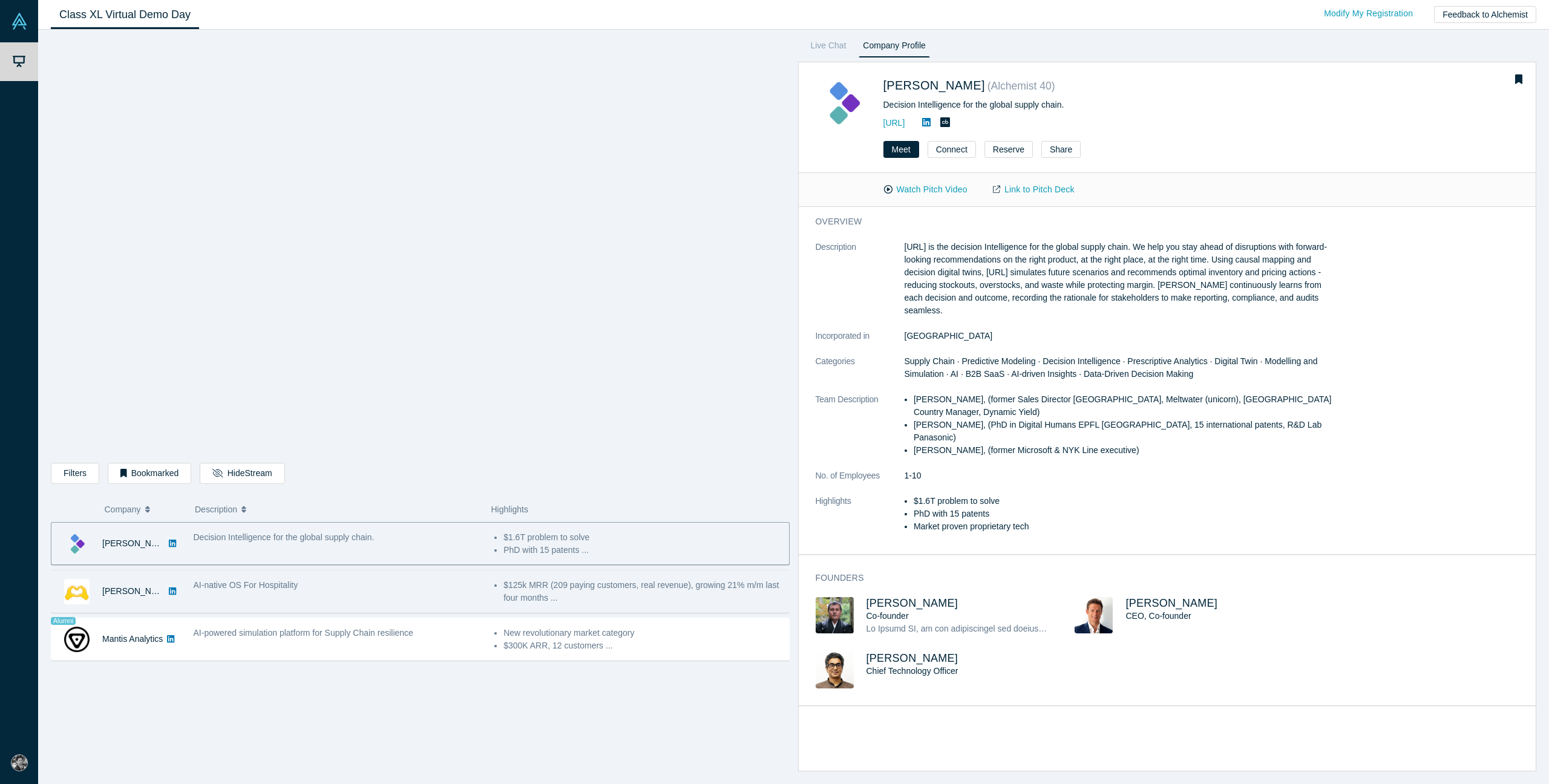
click at [245, 590] on span "AI-native OS For Hospitality" at bounding box center [246, 585] width 104 height 10
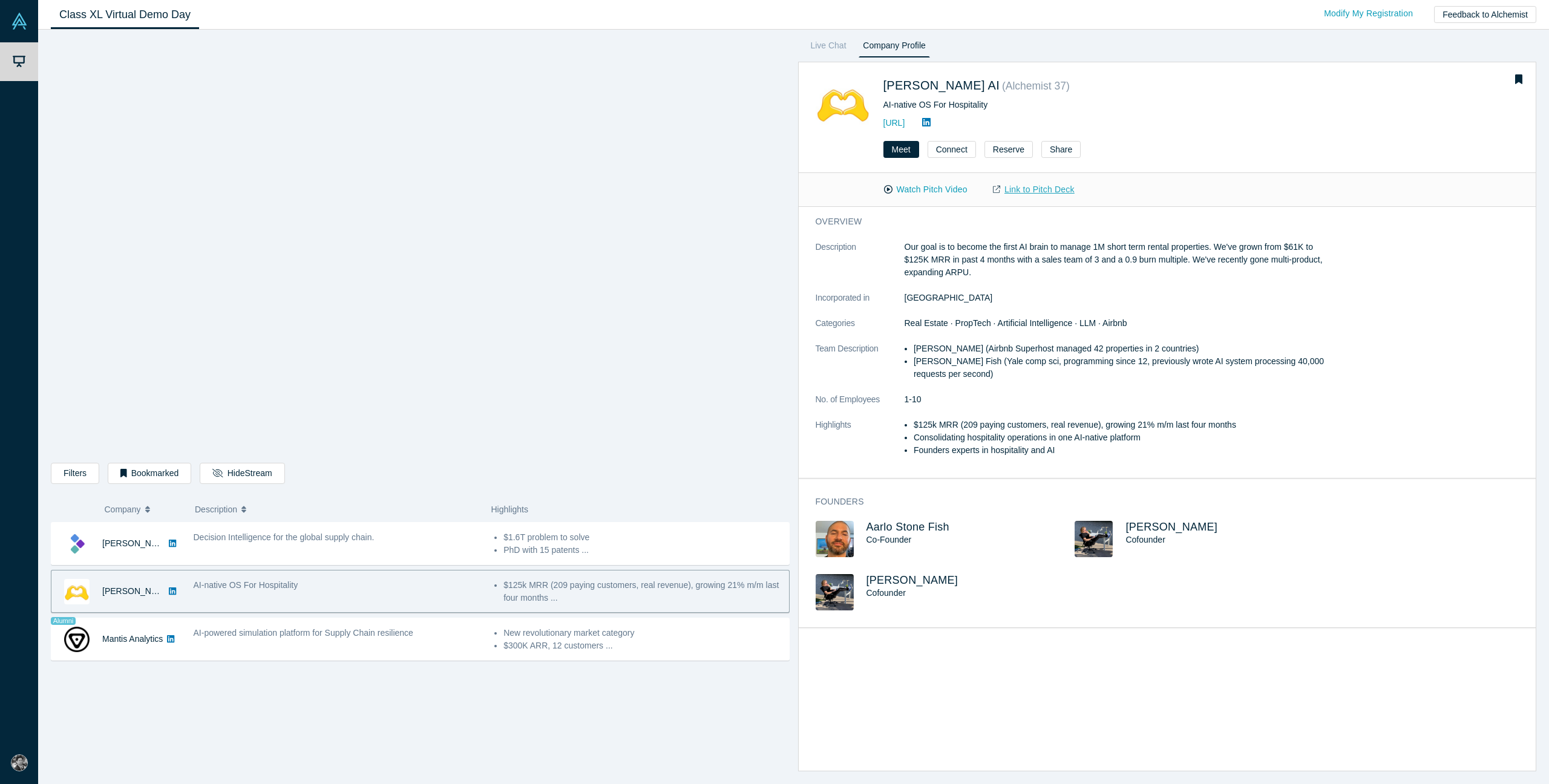
click at [773, 189] on link "Link to Pitch Deck" at bounding box center [1033, 190] width 107 height 21
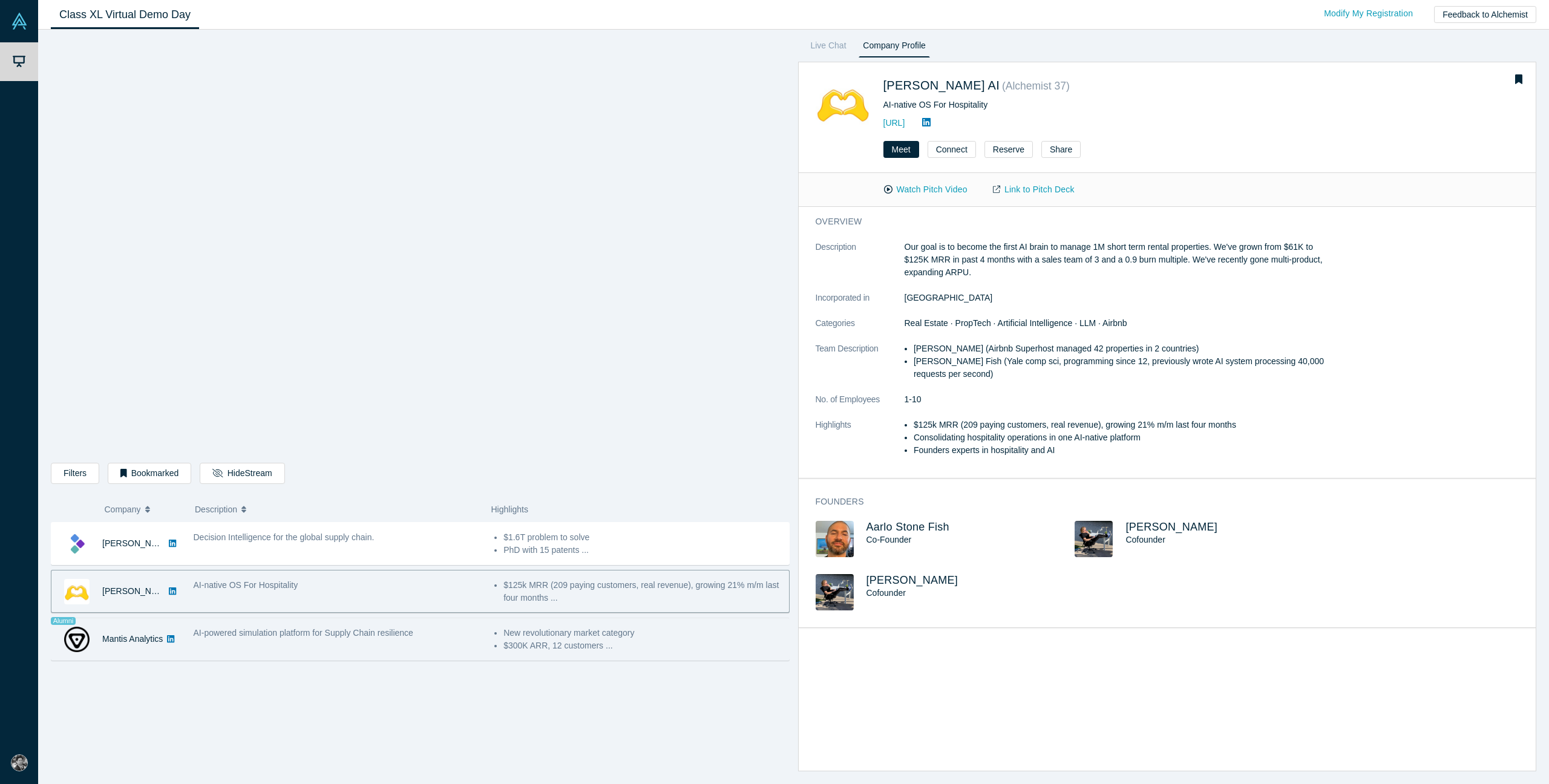
click at [288, 631] on span "AI-powered simulation platform for Supply Chain resilience" at bounding box center [304, 632] width 220 height 10
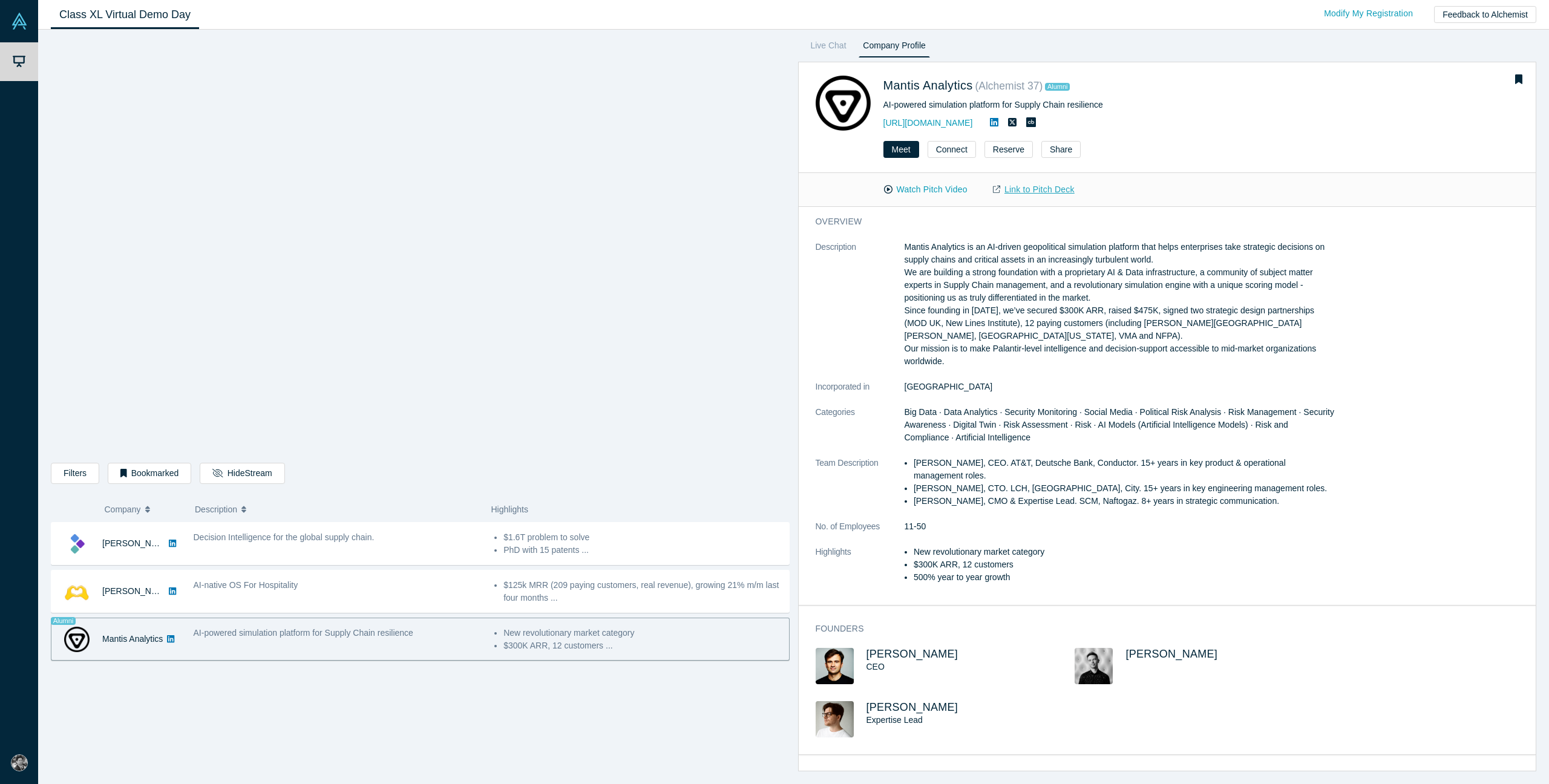
click at [773, 191] on link "Link to Pitch Deck" at bounding box center [1033, 190] width 107 height 21
